Goal: Contribute content

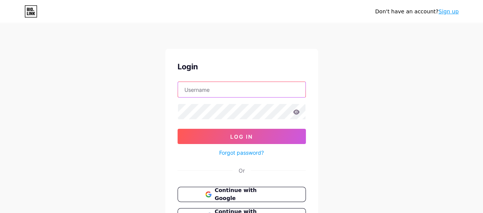
type input "[EMAIL_ADDRESS][DOMAIN_NAME]"
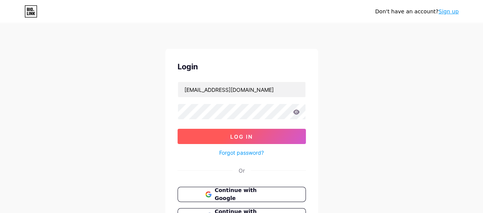
click at [257, 132] on button "Log In" at bounding box center [242, 136] width 128 height 15
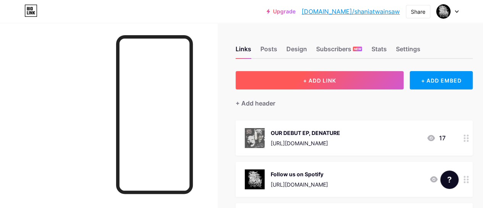
click at [313, 79] on span "+ ADD LINK" at bounding box center [319, 80] width 33 height 6
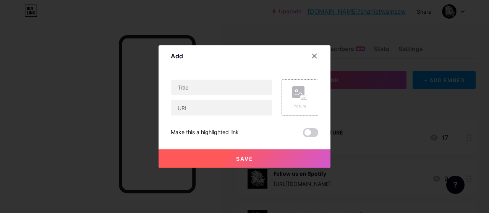
click at [297, 99] on icon at bounding box center [299, 93] width 15 height 14
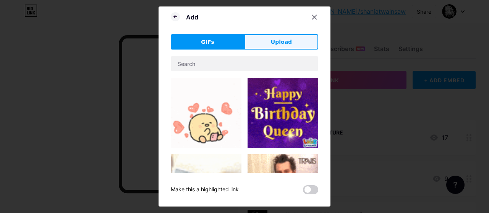
click at [262, 45] on button "Upload" at bounding box center [281, 41] width 74 height 15
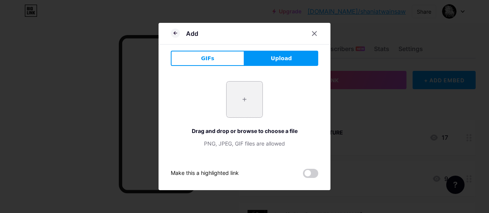
click at [250, 90] on input "file" at bounding box center [244, 100] width 36 height 36
type input "C:\fakepath\Final.jpg"
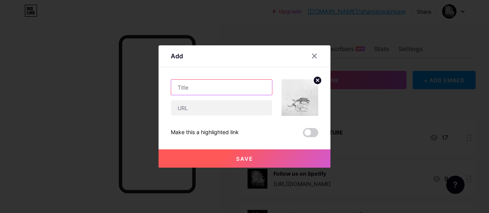
click at [236, 86] on input "text" at bounding box center [221, 87] width 101 height 15
type input "PRE-SAVE OUR NEW SINGLE"
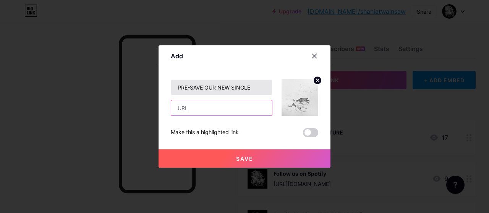
paste input "[URL][DOMAIN_NAME]"
drag, startPoint x: 233, startPoint y: 113, endPoint x: 148, endPoint y: 105, distance: 85.1
click at [148, 105] on div "Add Content YouTube Play YouTube video without leaving your page. ADD Vimeo Pla…" at bounding box center [244, 106] width 489 height 213
type input "2Fe-2Fs-3D"
drag, startPoint x: 229, startPoint y: 113, endPoint x: 141, endPoint y: 103, distance: 88.7
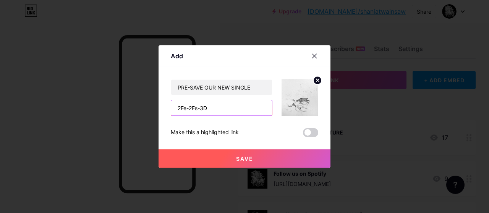
click at [141, 103] on div "Add Content YouTube Play YouTube video without leaving your page. ADD Vimeo Pla…" at bounding box center [244, 106] width 489 height 213
paste input "[URL][DOMAIN_NAME]"
type input "[URL][DOMAIN_NAME]"
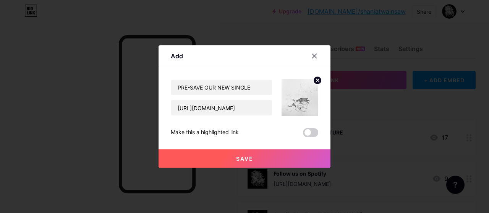
click at [308, 130] on span at bounding box center [310, 132] width 15 height 9
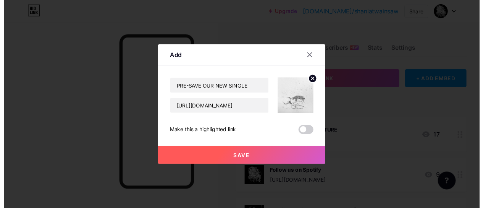
scroll to position [0, 0]
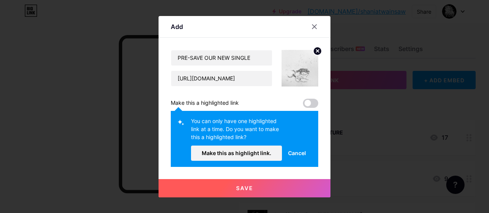
click at [305, 102] on span at bounding box center [310, 103] width 15 height 9
click at [244, 153] on span "Make this as highlight link." at bounding box center [236, 153] width 69 height 6
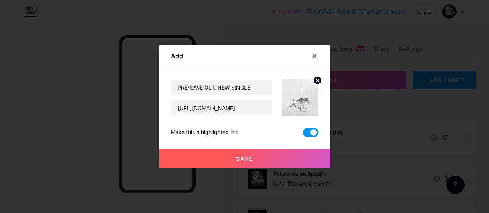
click at [277, 159] on button "Save" at bounding box center [244, 159] width 172 height 18
